Goal: Understand process/instructions: Learn how to perform a task or action

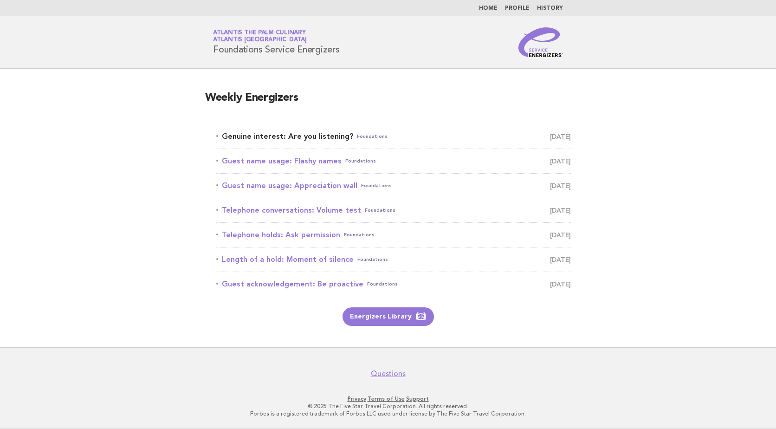
click at [280, 134] on link "Genuine interest: Are you listening? Foundations [DATE]" at bounding box center [393, 136] width 355 height 13
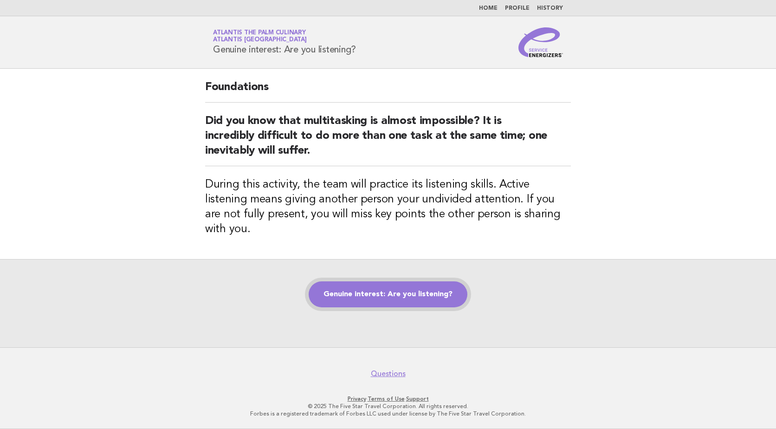
click at [428, 290] on link "Genuine interest: Are you listening?" at bounding box center [388, 294] width 159 height 26
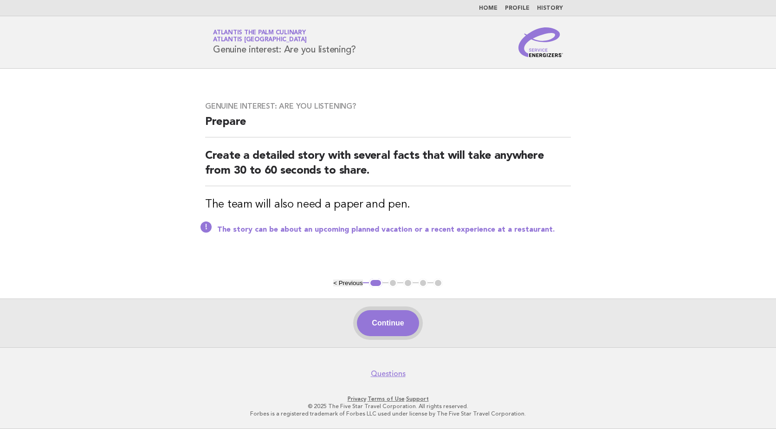
click at [413, 323] on button "Continue" at bounding box center [388, 323] width 62 height 26
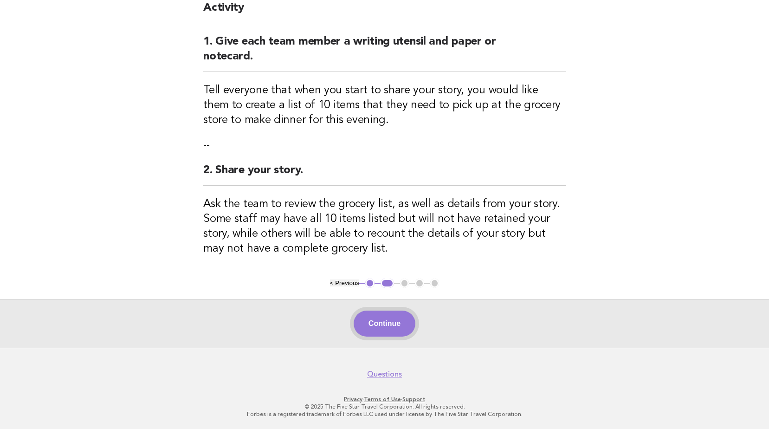
click at [410, 326] on button "Continue" at bounding box center [385, 324] width 62 height 26
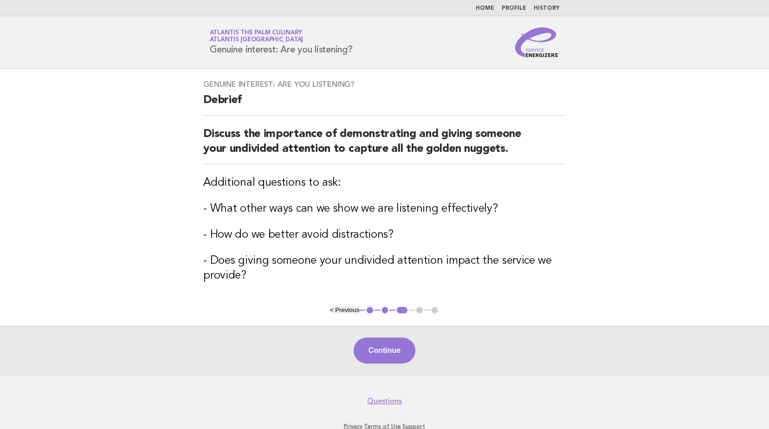
click at [394, 344] on button "Continue" at bounding box center [385, 351] width 62 height 26
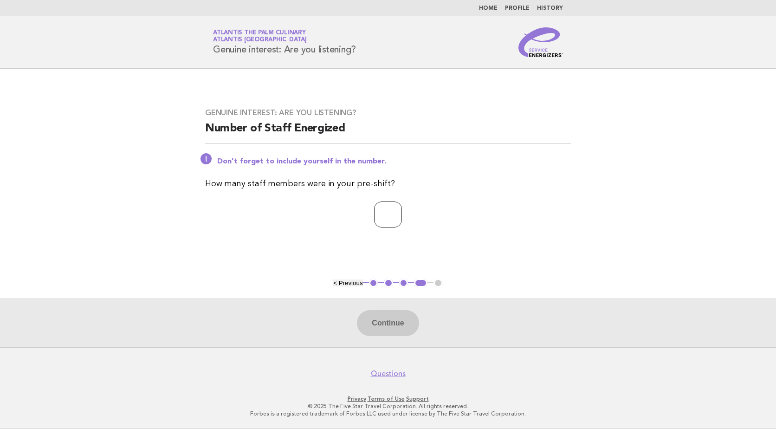
click at [388, 219] on input "number" at bounding box center [388, 214] width 28 height 26
type input "**"
click at [391, 330] on button "Continue" at bounding box center [388, 323] width 62 height 26
